Goal: Task Accomplishment & Management: Use online tool/utility

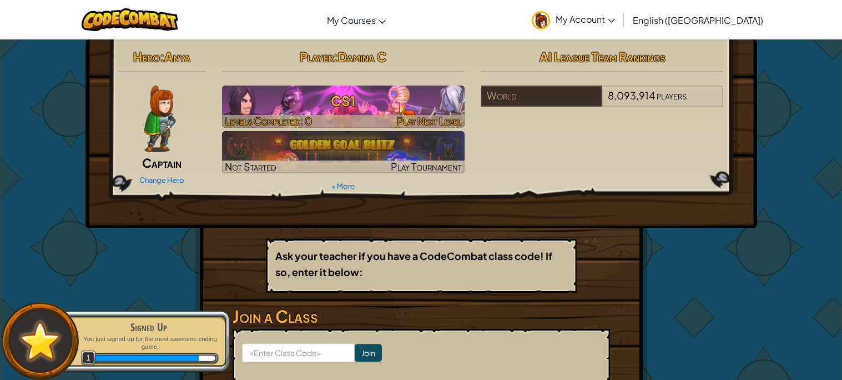
click at [283, 112] on h3 "CS1" at bounding box center [343, 100] width 243 height 25
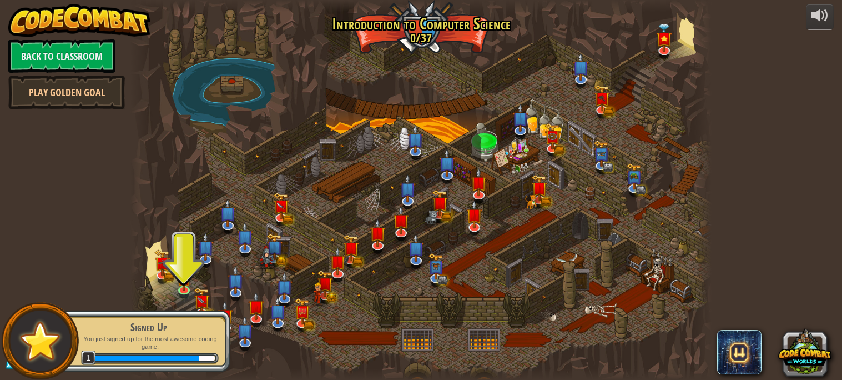
click at [173, 379] on div "Signed Up You just signed up for the most awesome coding game. 1" at bounding box center [143, 341] width 175 height 78
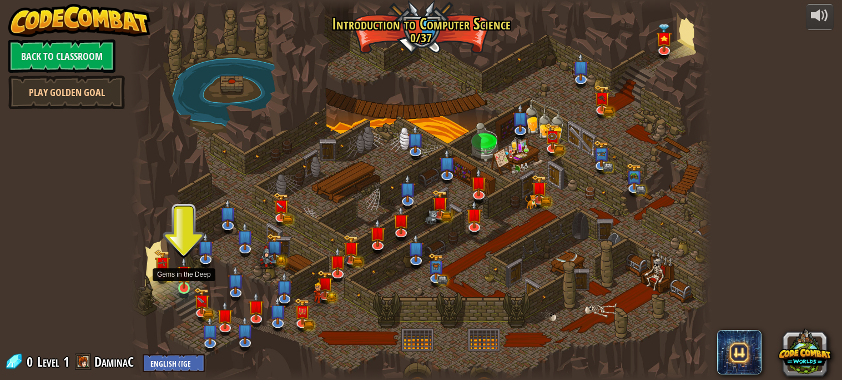
click at [177, 270] on img at bounding box center [184, 273] width 14 height 32
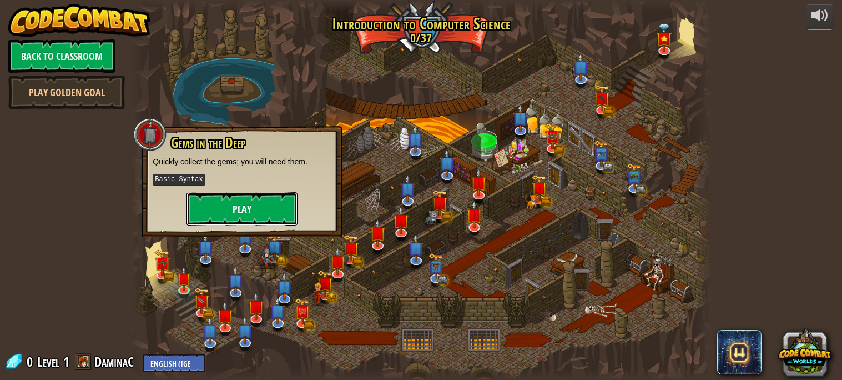
click at [237, 215] on button "Play" at bounding box center [242, 208] width 111 height 33
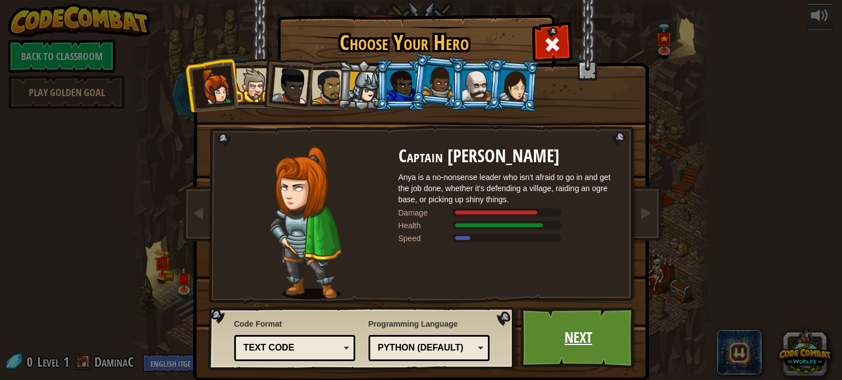
click at [530, 334] on link "Next" at bounding box center [579, 337] width 116 height 61
